Goal: Find specific page/section: Find specific page/section

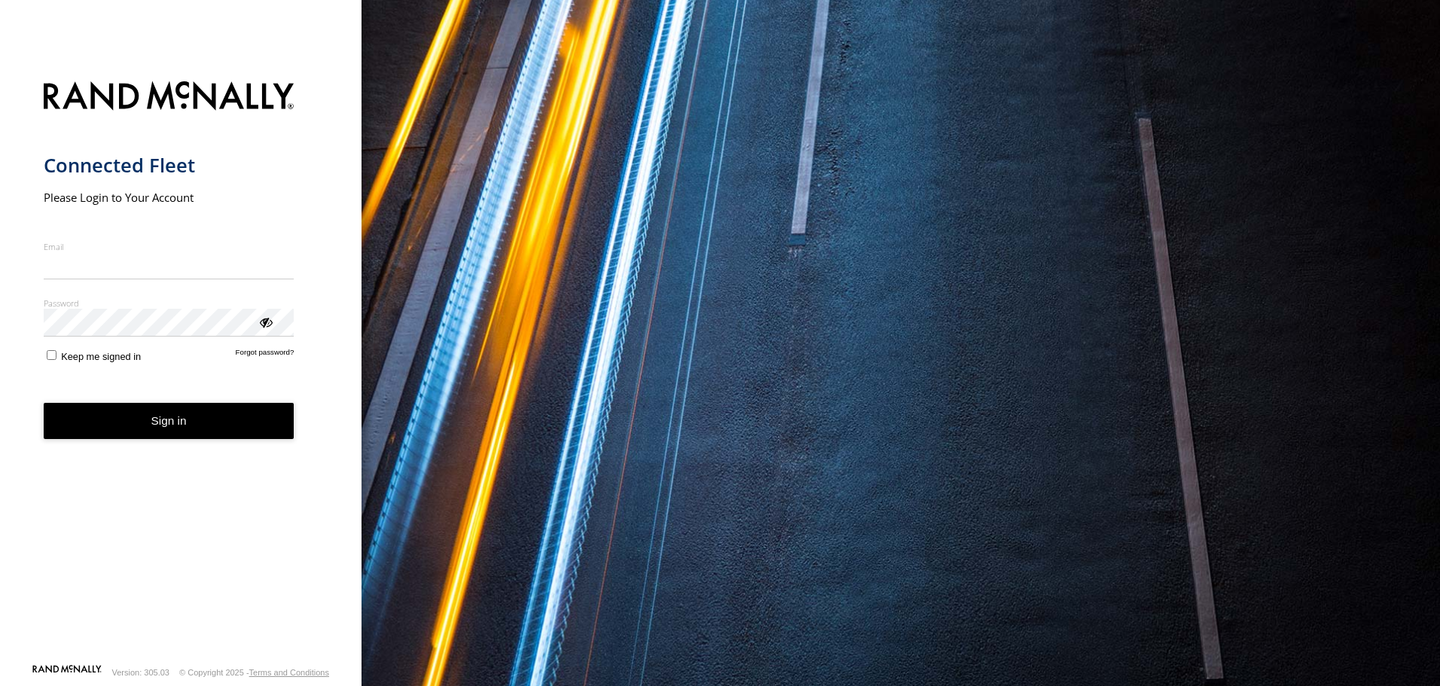
type input "**********"
click at [170, 438] on button "Sign in" at bounding box center [169, 421] width 251 height 37
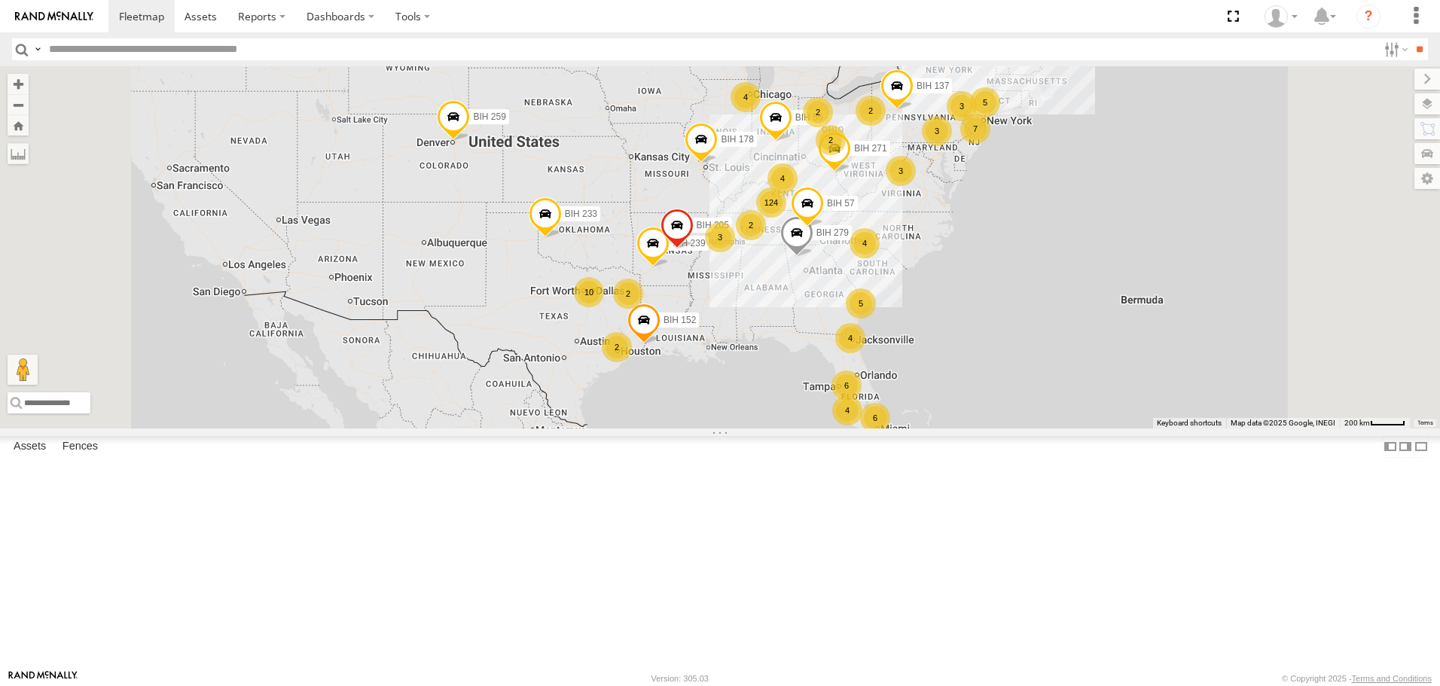
click at [0, 0] on span "Asset" at bounding box center [0, 0] width 0 height 0
